Goal: Information Seeking & Learning: Learn about a topic

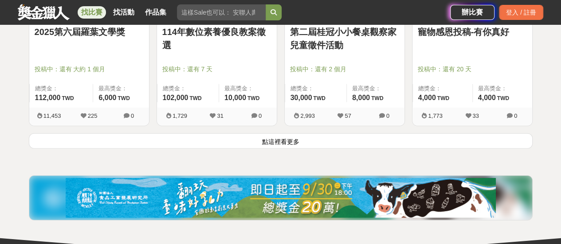
scroll to position [1261, 0]
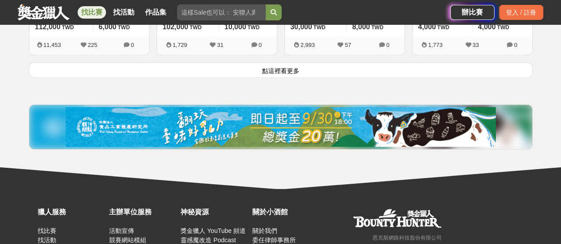
click at [343, 68] on button "點這裡看更多" at bounding box center [281, 71] width 504 height 16
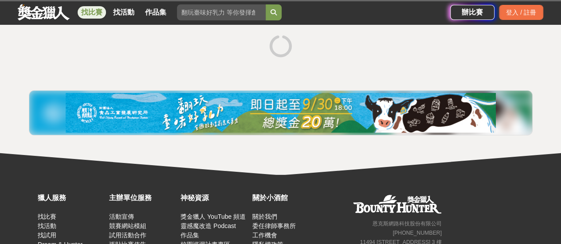
scroll to position [1307, 0]
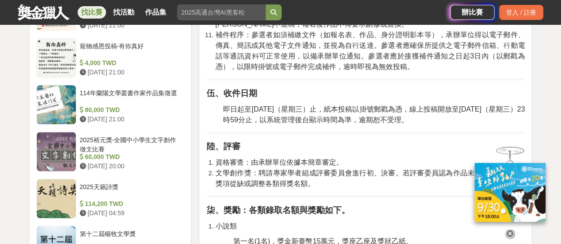
scroll to position [975, 0]
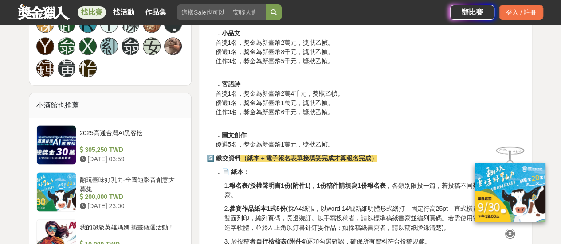
scroll to position [621, 0]
